Goal: Information Seeking & Learning: Learn about a topic

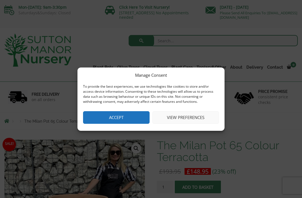
click at [123, 120] on button "Accept" at bounding box center [116, 117] width 67 height 13
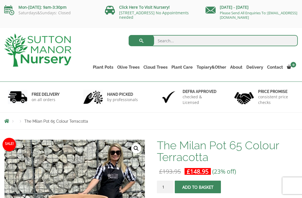
click at [0, 0] on link "The Amalfi Pots" at bounding box center [0, 0] width 0 height 0
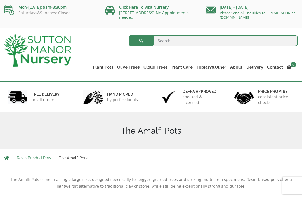
click at [163, 41] on input "search" at bounding box center [213, 40] width 169 height 11
type input "Large ceramic pots"
click at [141, 41] on button "submit" at bounding box center [141, 40] width 25 height 11
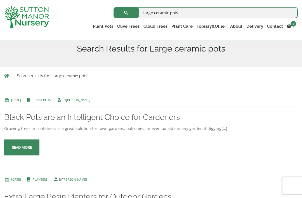
scroll to position [69, 0]
click at [29, 113] on link "Black Pots are an Intelligent Choice for Gardeners" at bounding box center [92, 116] width 176 height 9
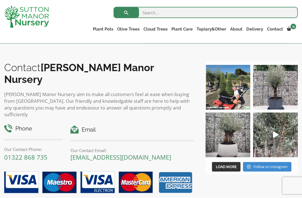
scroll to position [572, 0]
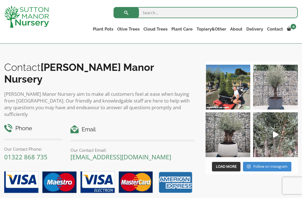
click at [280, 90] on img at bounding box center [275, 87] width 45 height 45
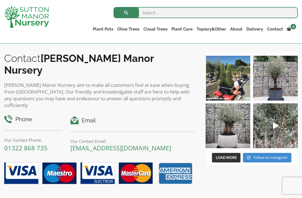
click at [0, 0] on link "Palm Trees" at bounding box center [0, 0] width 0 height 0
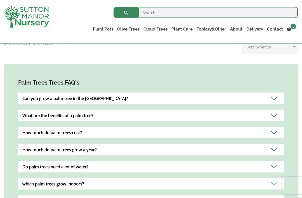
scroll to position [186, 0]
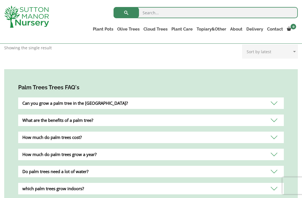
click at [88, 101] on div "Can you grow a palm tree in the UK?" at bounding box center [151, 102] width 266 height 11
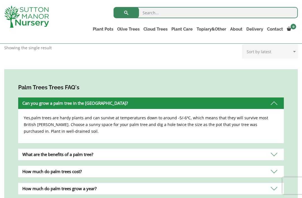
click at [75, 170] on div "How much do palm trees cost?" at bounding box center [151, 171] width 266 height 11
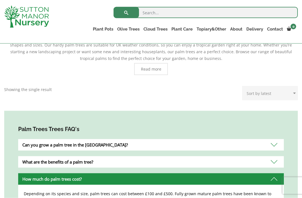
scroll to position [0, 0]
